Goal: Task Accomplishment & Management: Complete application form

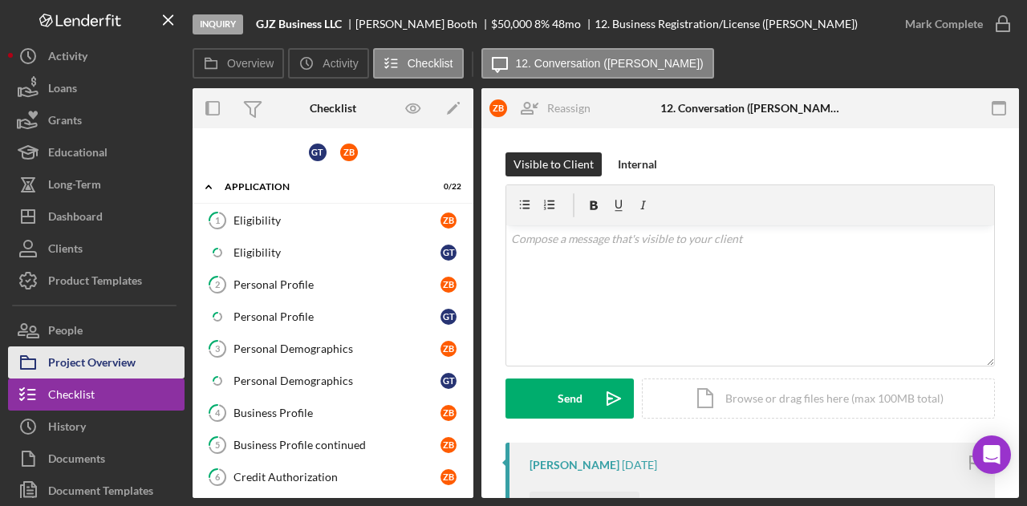
scroll to position [204, 0]
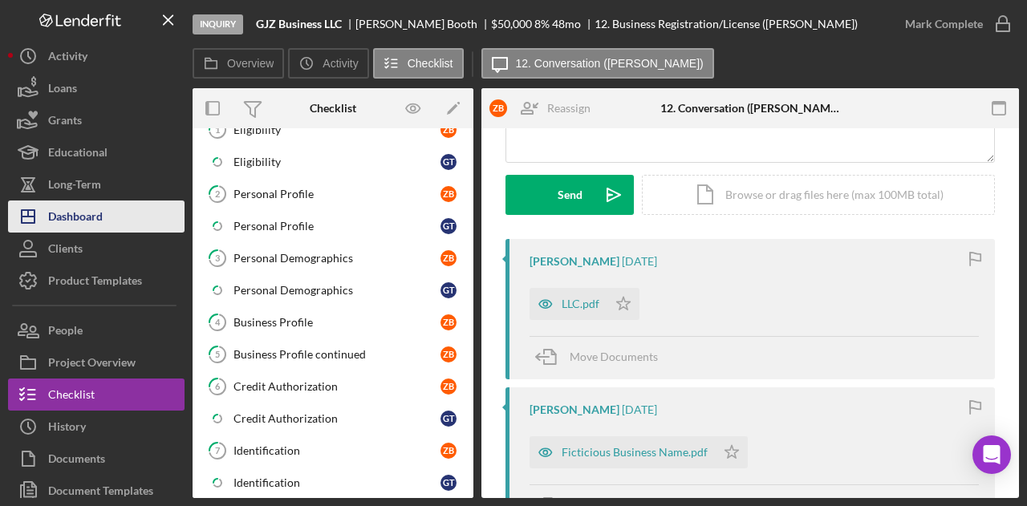
click at [72, 222] on div "Dashboard" at bounding box center [75, 219] width 55 height 36
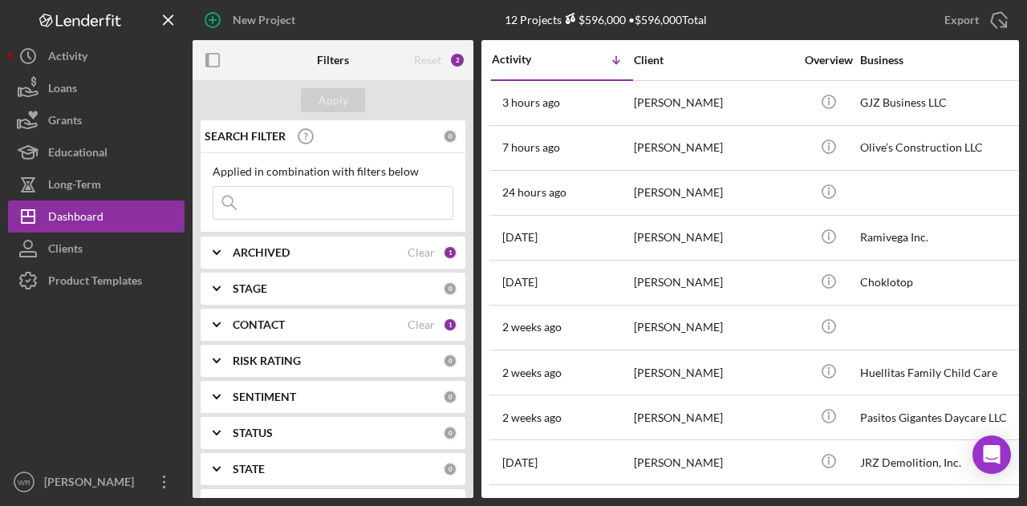
drag, startPoint x: 300, startPoint y: 327, endPoint x: 280, endPoint y: 321, distance: 20.8
click at [280, 321] on b "CONTACT" at bounding box center [259, 325] width 52 height 13
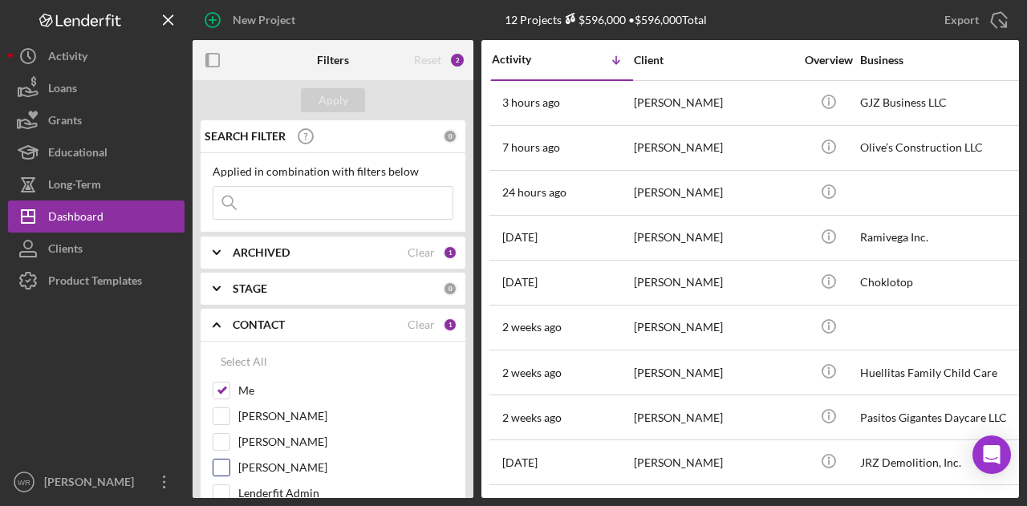
drag, startPoint x: 285, startPoint y: 458, endPoint x: 223, endPoint y: 462, distance: 61.9
click at [223, 462] on input "[PERSON_NAME]" at bounding box center [222, 468] width 16 height 16
checkbox input "true"
click at [319, 100] on div "Apply" at bounding box center [334, 100] width 30 height 24
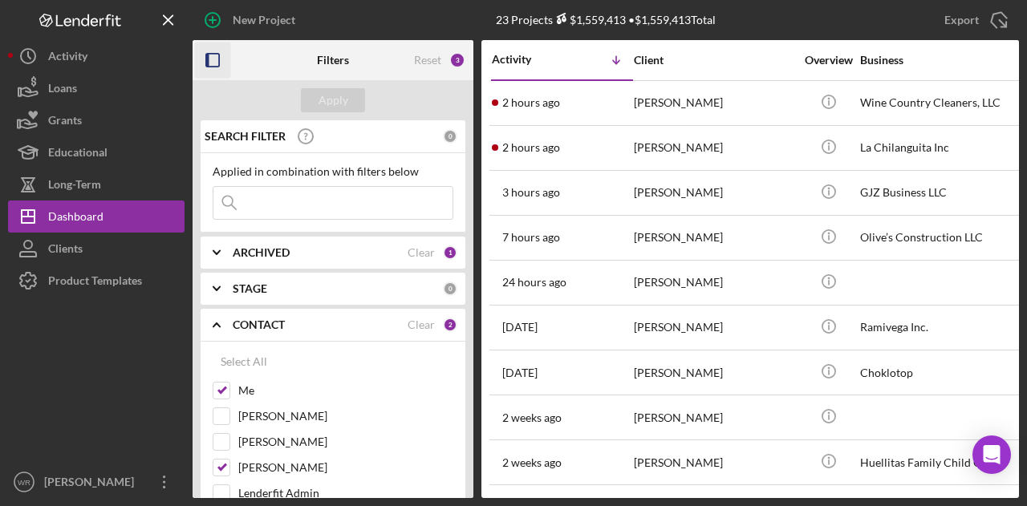
click at [210, 58] on icon "button" at bounding box center [213, 61] width 36 height 36
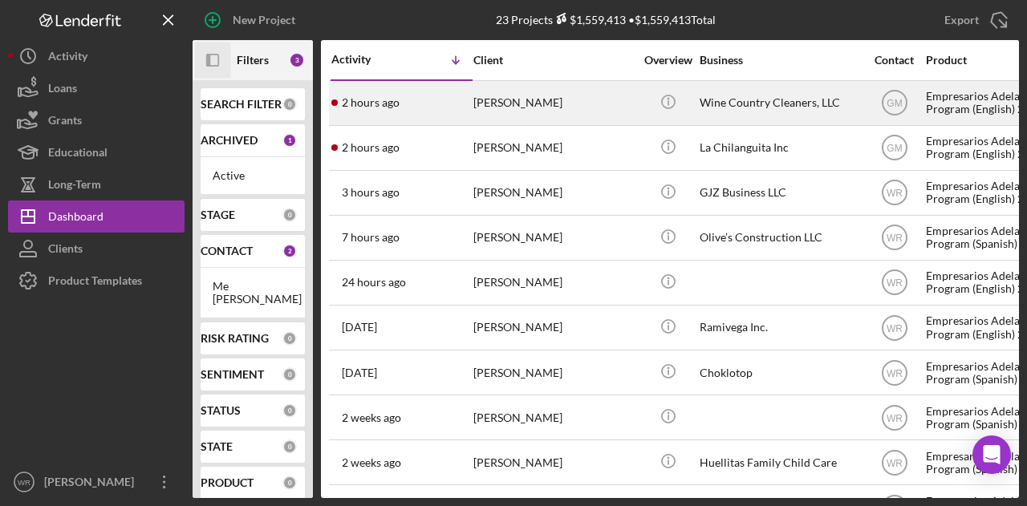
click at [538, 96] on div "[PERSON_NAME]" at bounding box center [554, 103] width 161 height 43
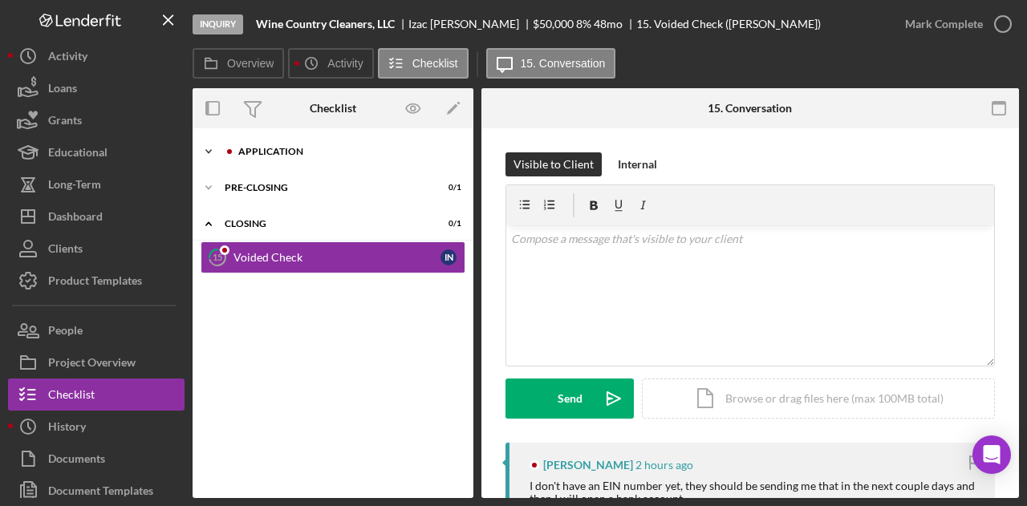
click at [303, 157] on div "Icon/Expander Application 0 / 16" at bounding box center [333, 152] width 281 height 32
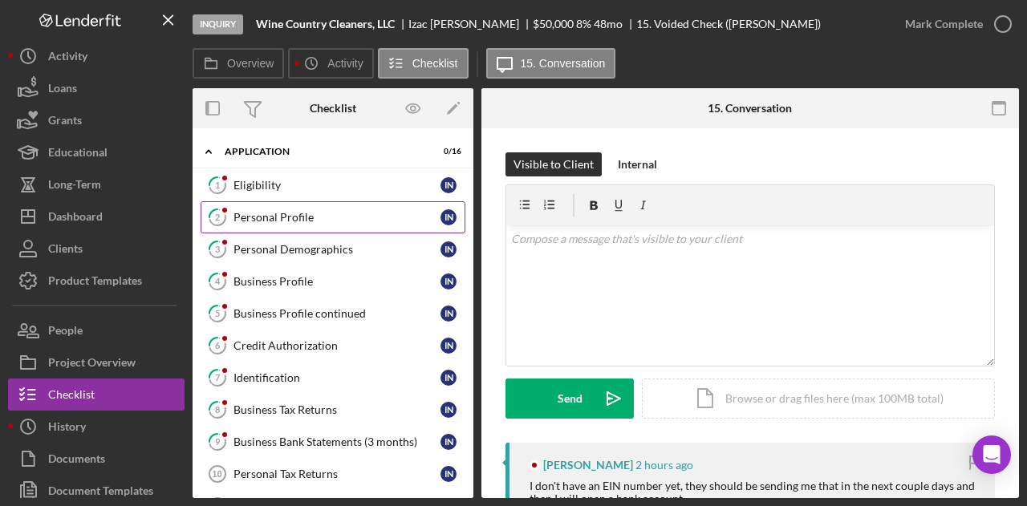
click at [295, 205] on link "2 Personal Profile I N" at bounding box center [333, 217] width 265 height 32
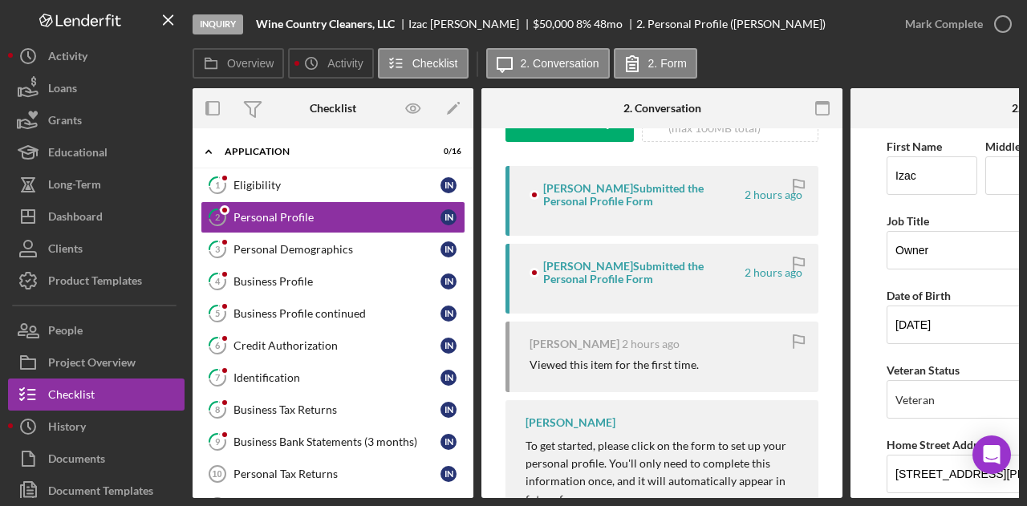
scroll to position [278, 0]
click at [380, 176] on link "1 Eligibility I N" at bounding box center [333, 185] width 265 height 32
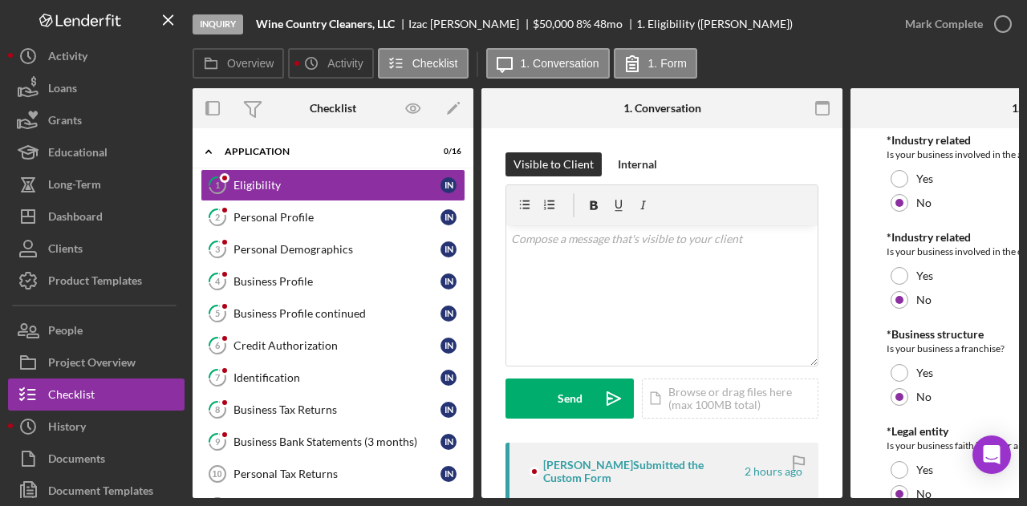
scroll to position [863, 0]
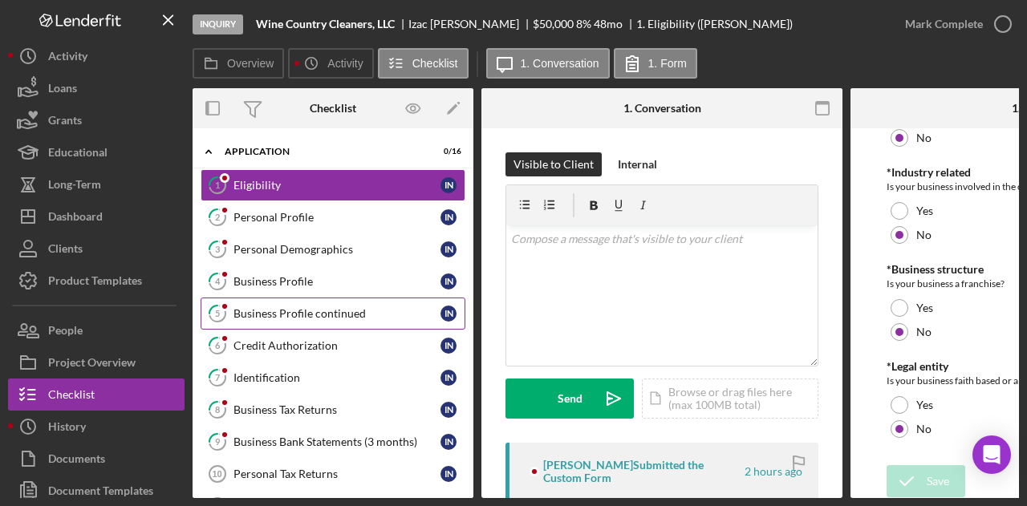
click at [308, 315] on div "Business Profile continued" at bounding box center [337, 313] width 207 height 13
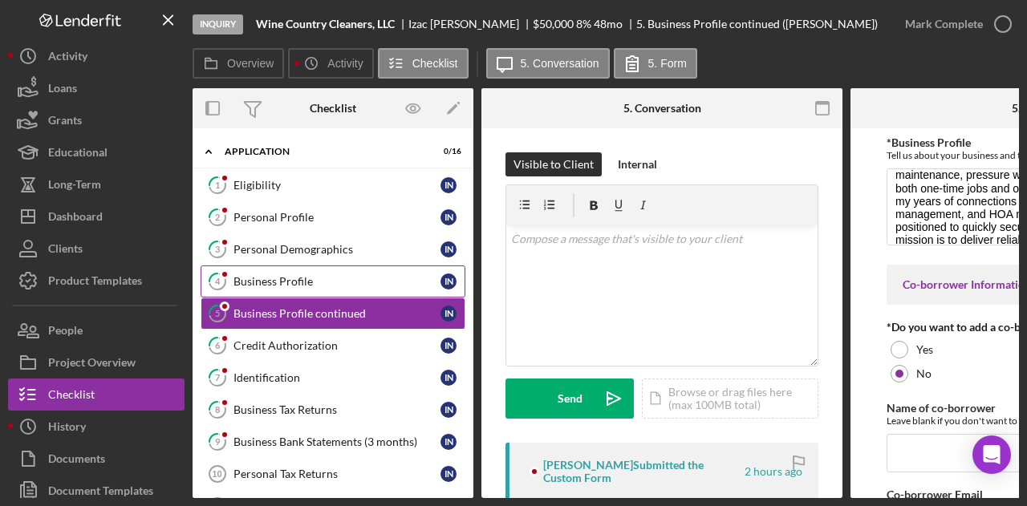
click at [318, 286] on div "Business Profile" at bounding box center [337, 281] width 207 height 13
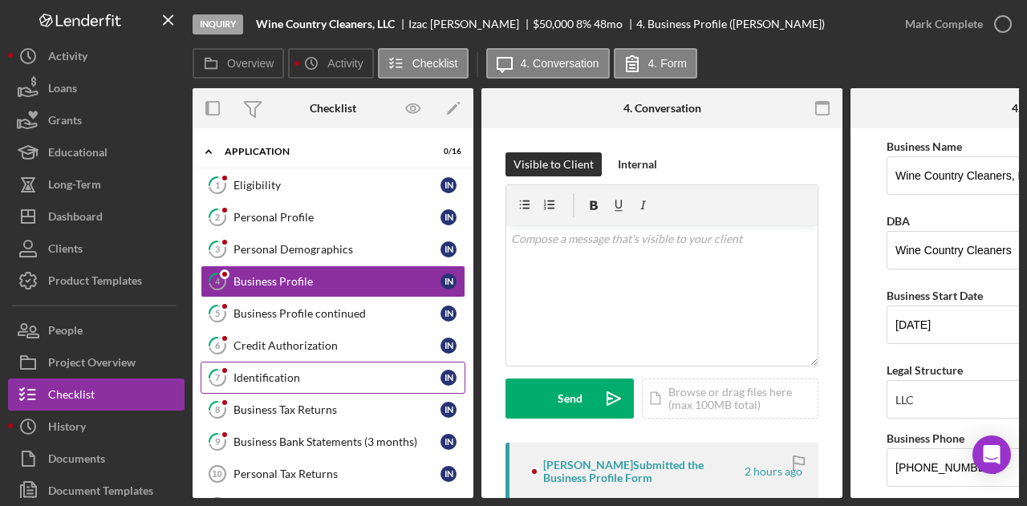
click at [300, 378] on div "Identification" at bounding box center [337, 378] width 207 height 13
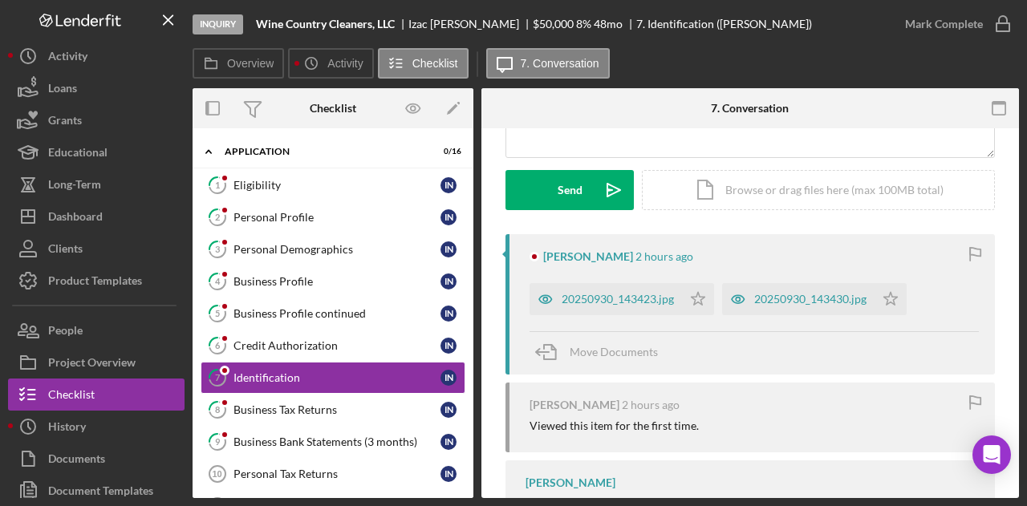
scroll to position [249, 0]
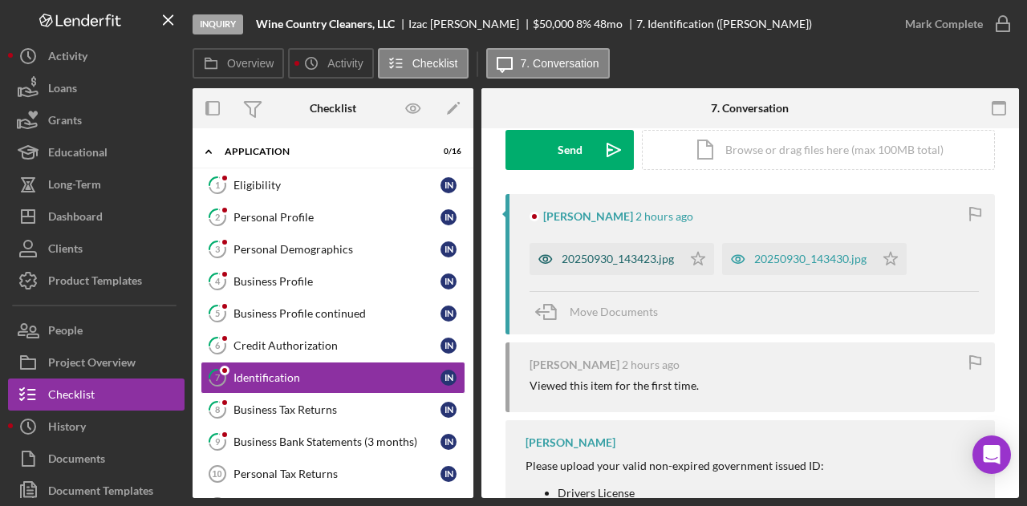
click at [597, 259] on div "20250930_143423.jpg" at bounding box center [618, 259] width 112 height 13
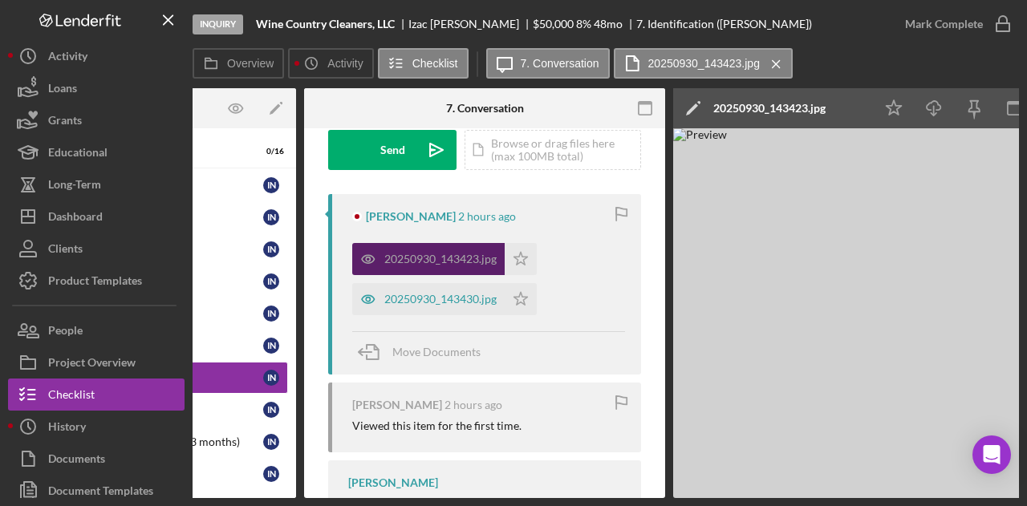
scroll to position [0, 177]
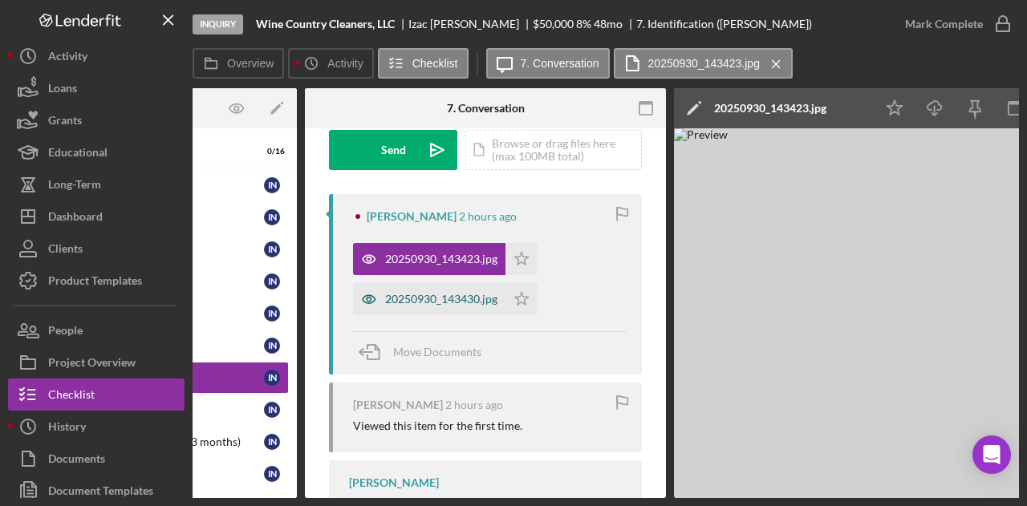
click at [429, 310] on div "20250930_143430.jpg" at bounding box center [429, 299] width 153 height 32
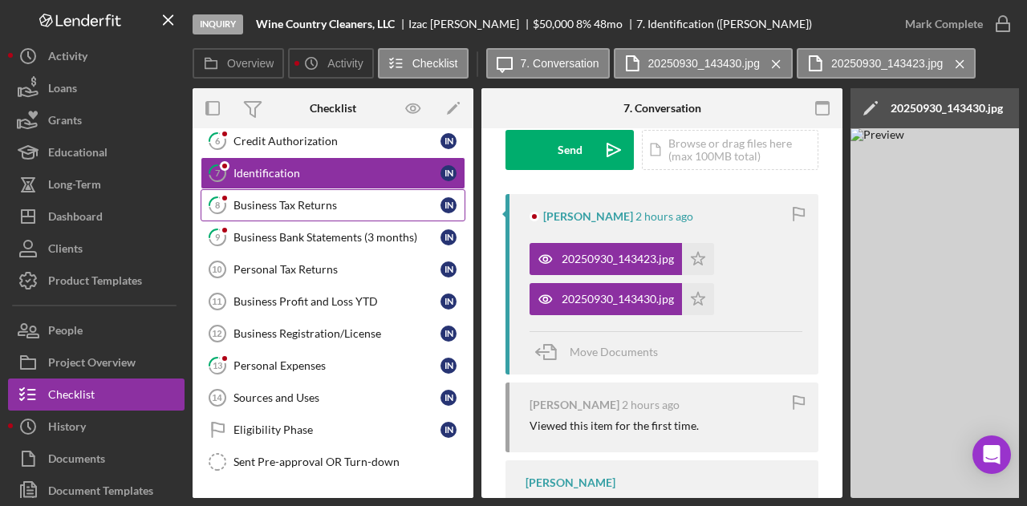
scroll to position [242, 0]
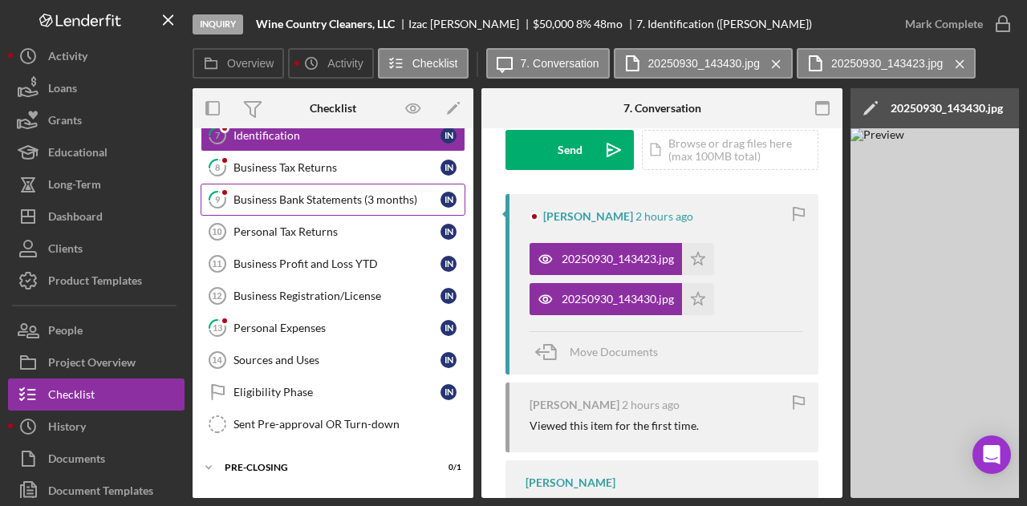
click at [330, 193] on div "Business Bank Statements (3 months)" at bounding box center [337, 199] width 207 height 13
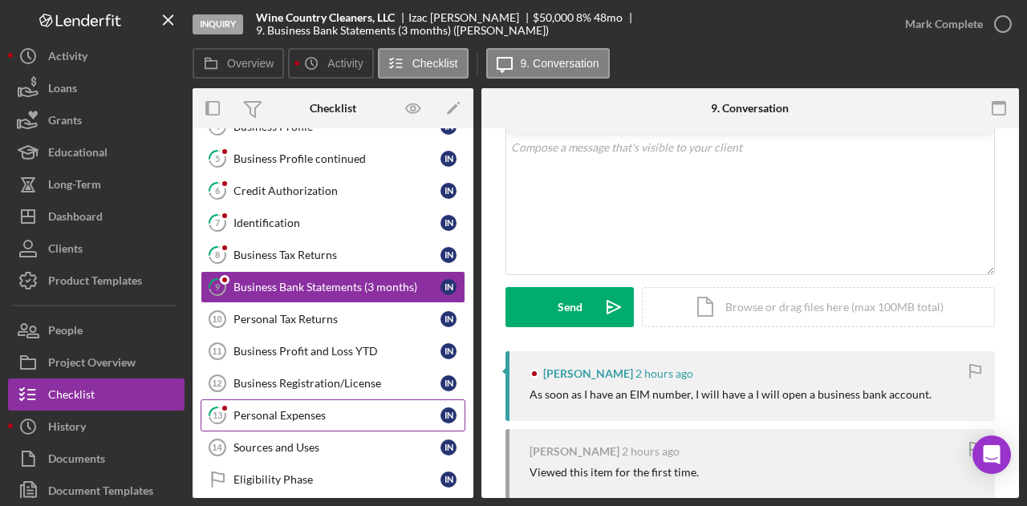
scroll to position [146, 0]
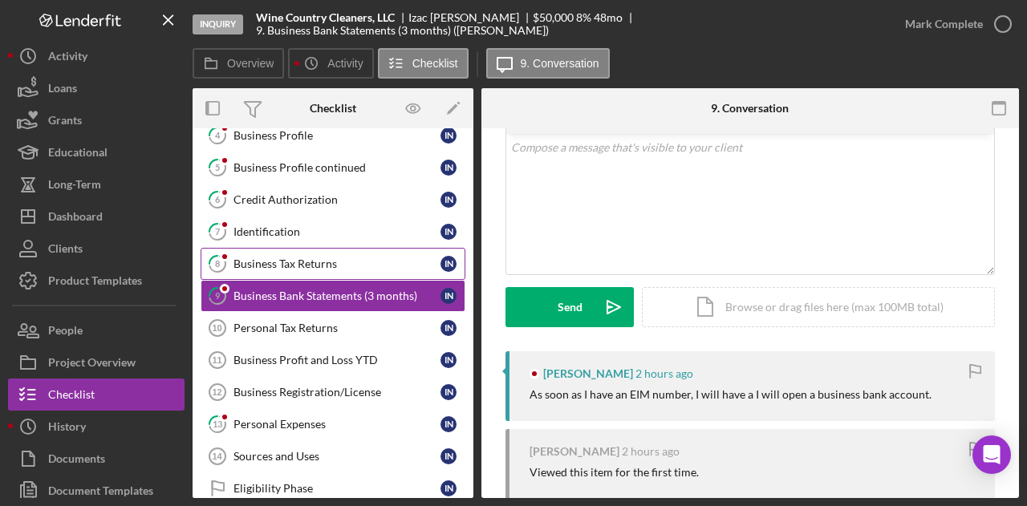
click at [328, 264] on div "Business Tax Returns" at bounding box center [337, 264] width 207 height 13
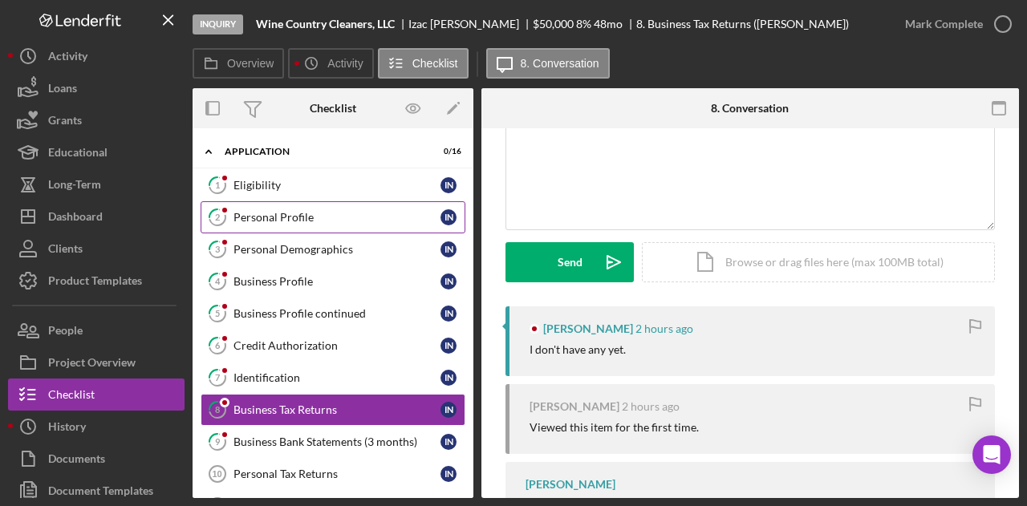
click at [260, 222] on div "Personal Profile" at bounding box center [337, 217] width 207 height 13
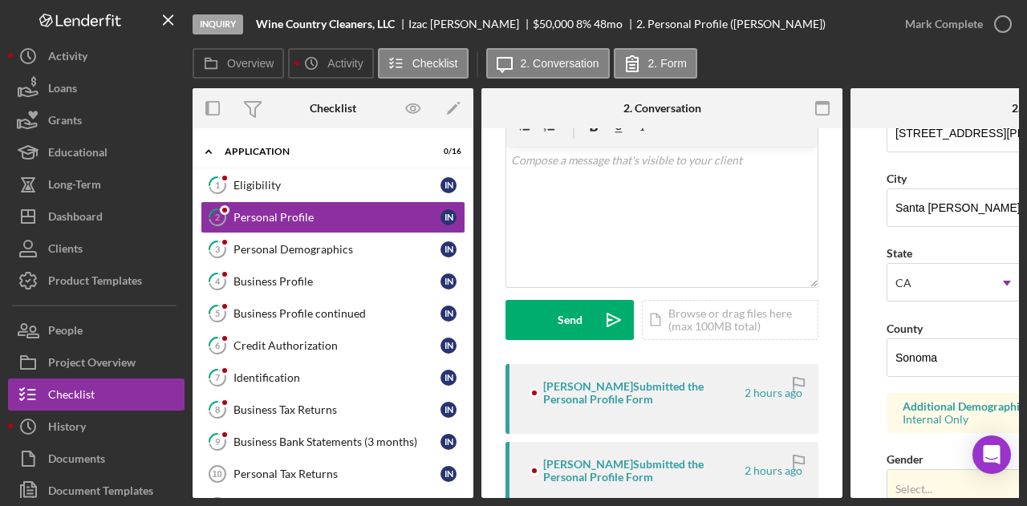
scroll to position [555, 0]
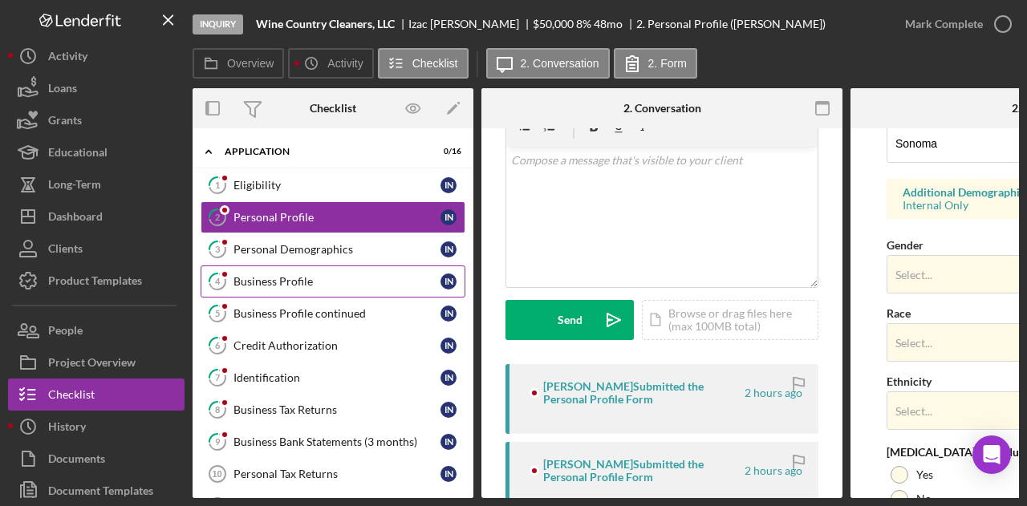
click at [354, 275] on div "Business Profile" at bounding box center [337, 281] width 207 height 13
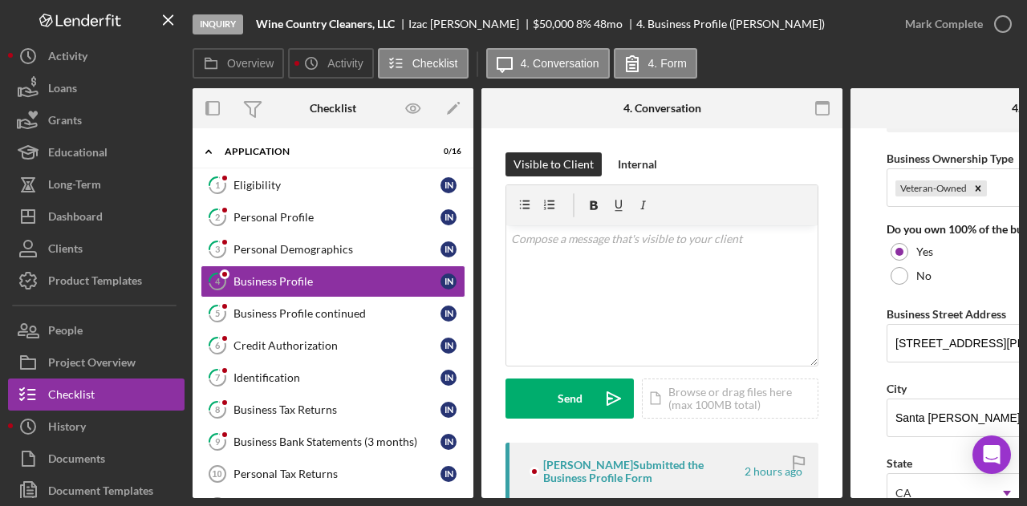
scroll to position [784, 0]
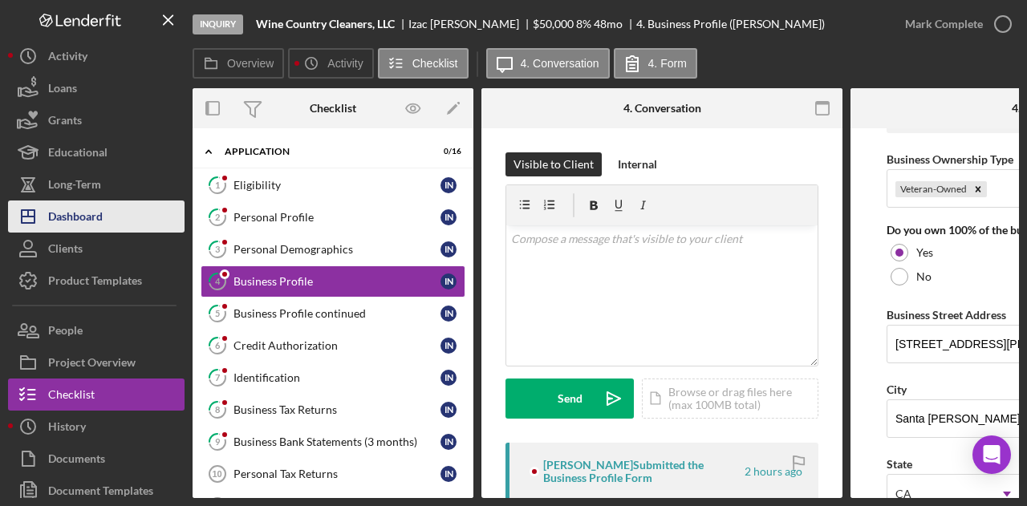
click at [137, 208] on button "Icon/Dashboard Dashboard" at bounding box center [96, 217] width 177 height 32
